Goal: Submit feedback/report problem: Leave review/rating

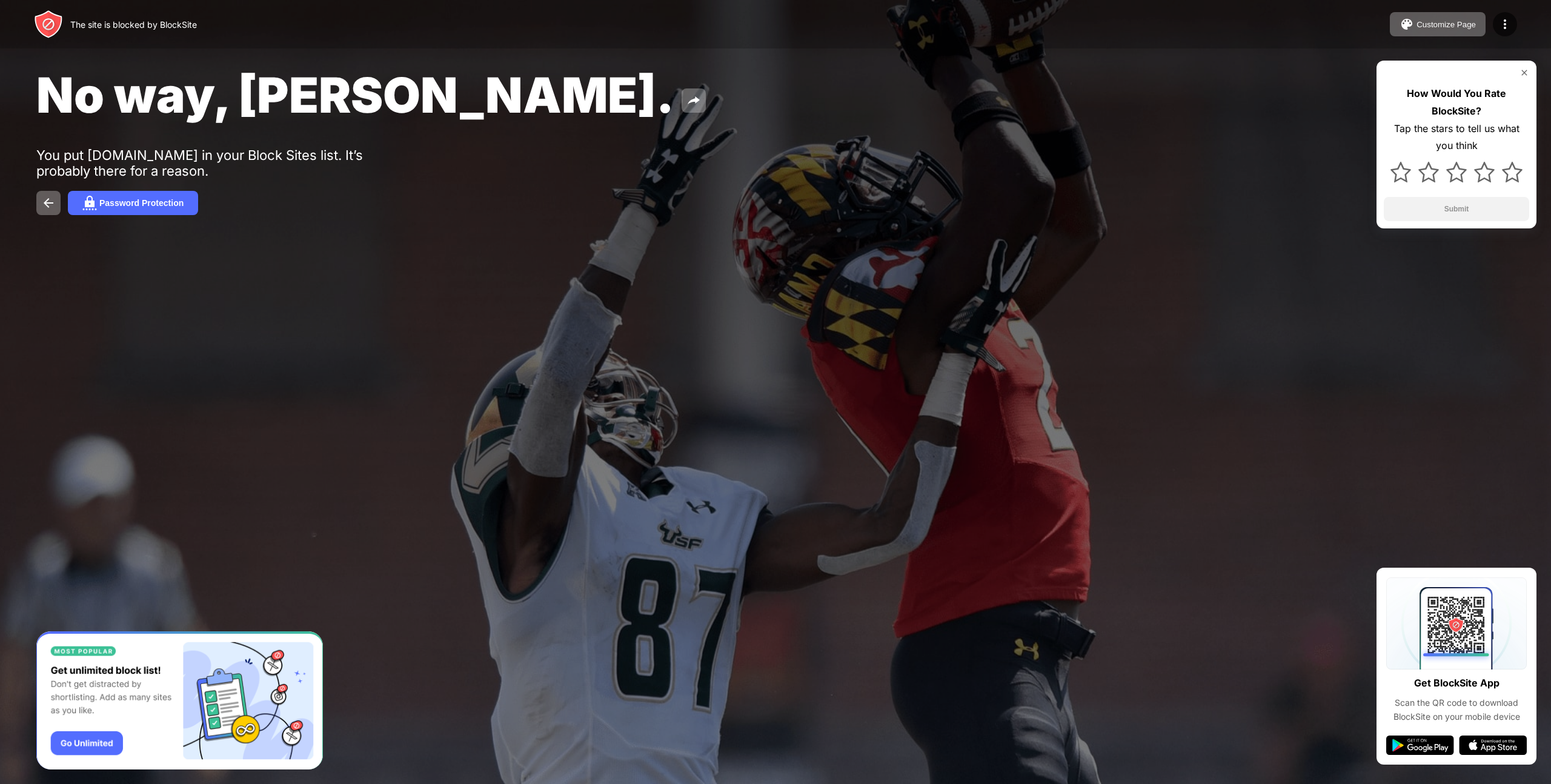
click at [1415, 226] on div "How Would You Rate BlockSite? Tap the stars to tell us what you think Submit" at bounding box center [1456, 145] width 160 height 168
